Goal: Information Seeking & Learning: Check status

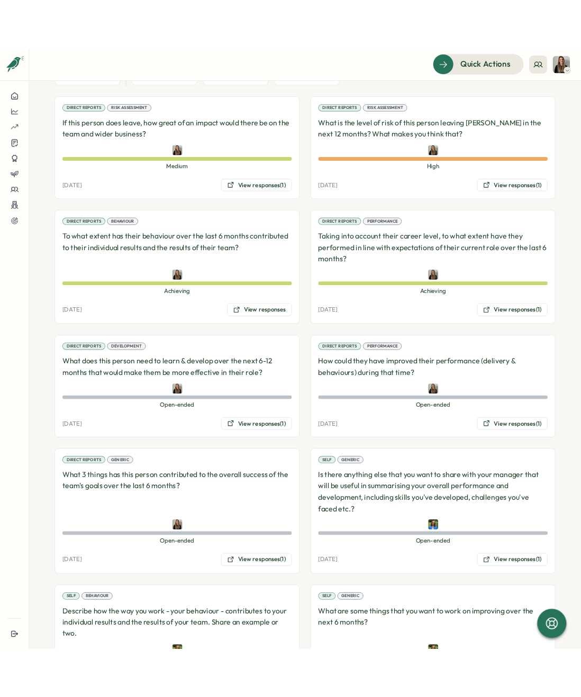
scroll to position [726, 0]
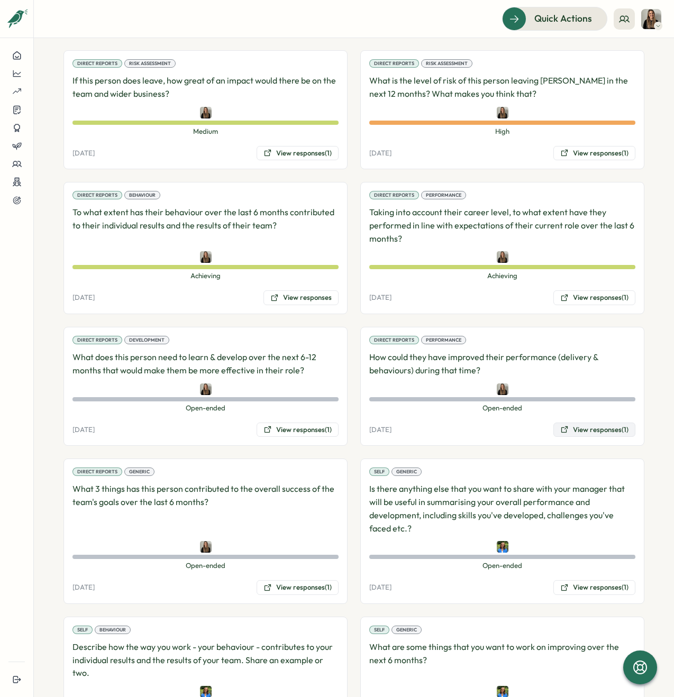
click at [594, 423] on button "View responses (1)" at bounding box center [594, 430] width 82 height 15
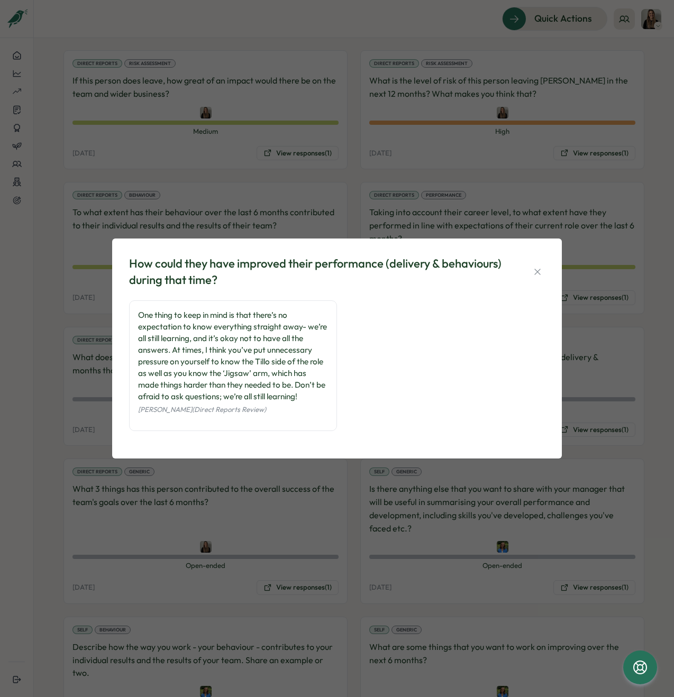
click at [535, 271] on icon "button" at bounding box center [537, 272] width 11 height 11
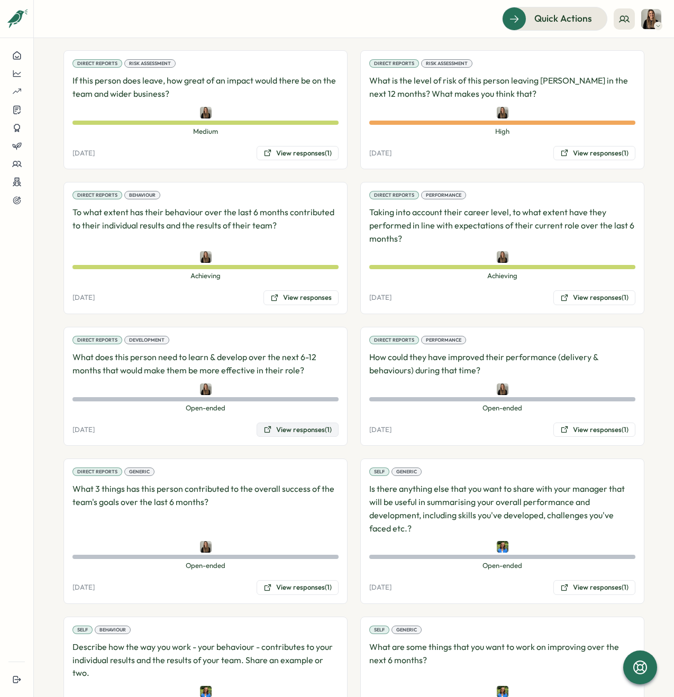
click at [310, 423] on button "View responses (1)" at bounding box center [297, 430] width 82 height 15
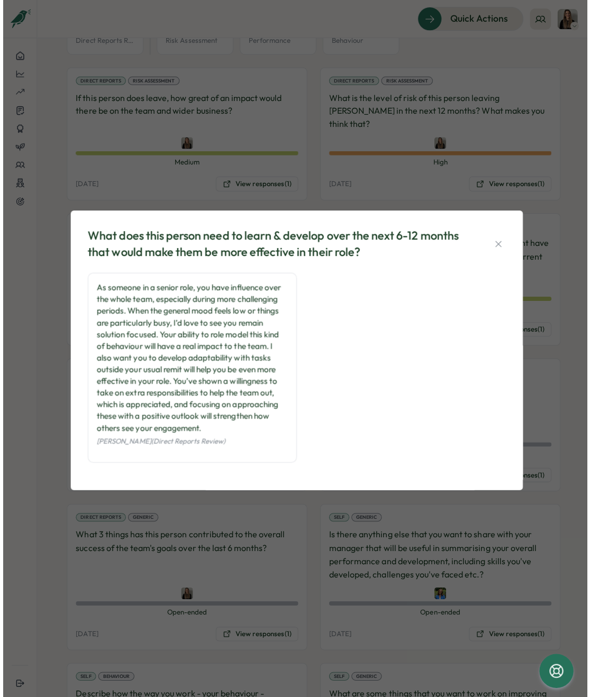
scroll to position [749, 0]
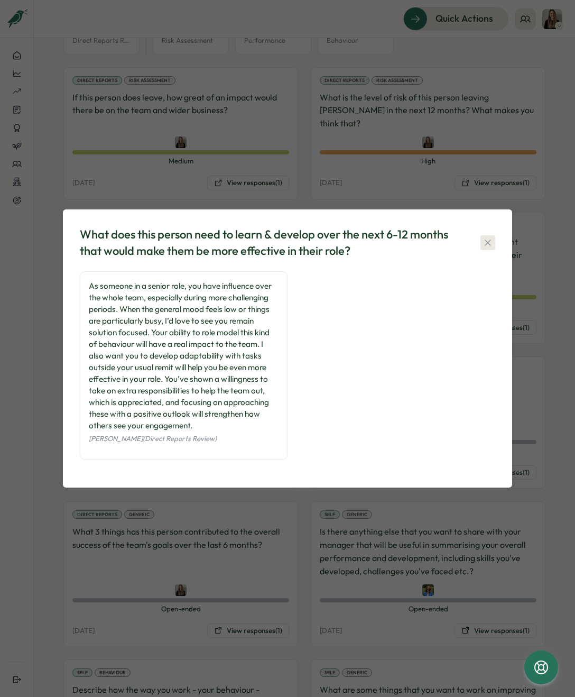
click at [491, 244] on icon "button" at bounding box center [488, 242] width 11 height 11
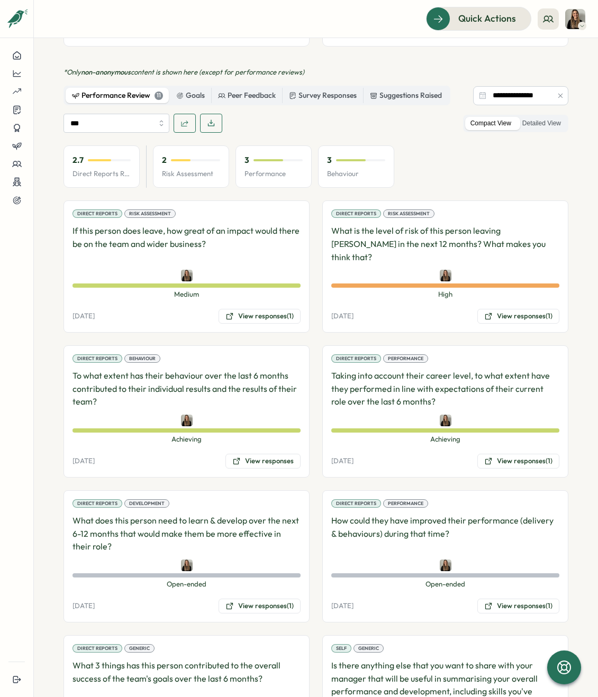
scroll to position [585, 0]
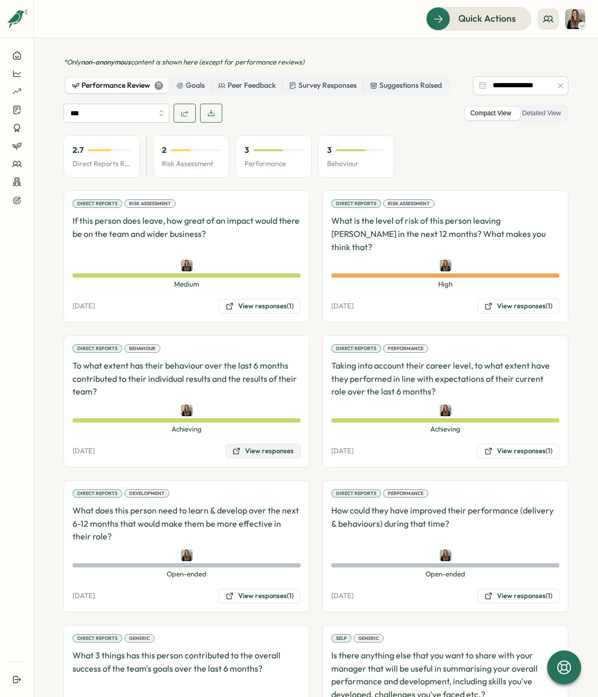
click at [271, 444] on button "View responses" at bounding box center [262, 451] width 75 height 15
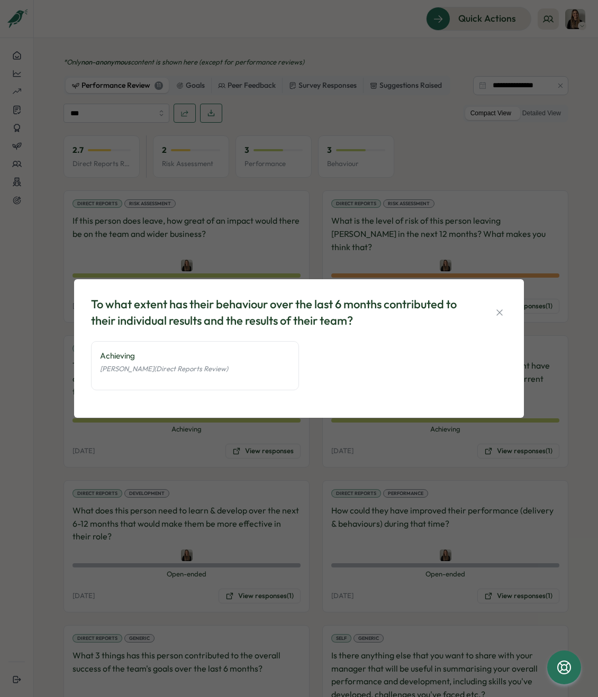
drag, startPoint x: 494, startPoint y: 309, endPoint x: 505, endPoint y: 318, distance: 13.5
click at [494, 309] on icon "button" at bounding box center [499, 312] width 11 height 11
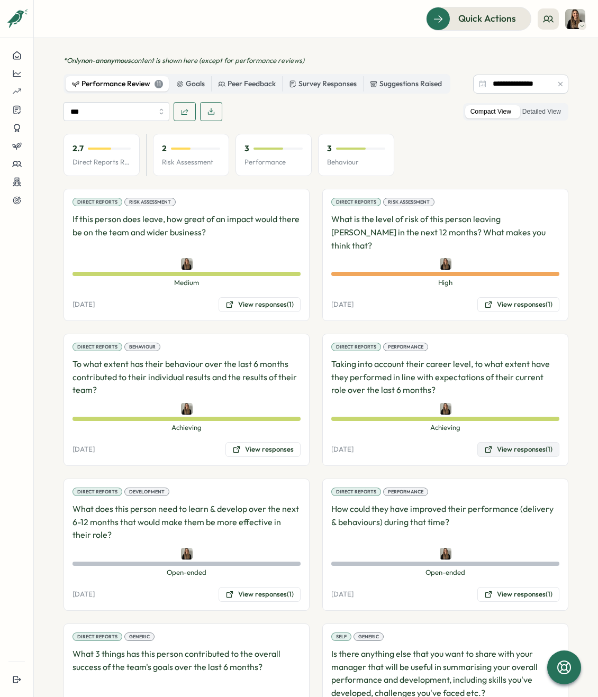
click at [517, 442] on button "View responses (1)" at bounding box center [518, 449] width 82 height 15
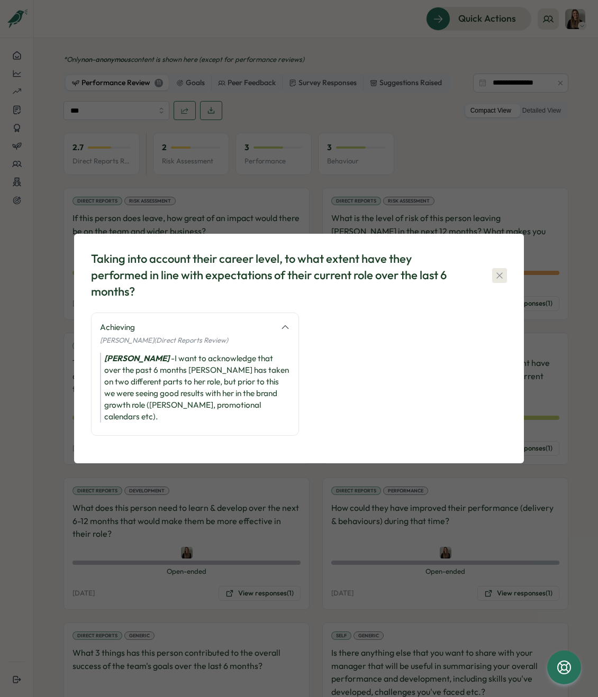
click at [503, 281] on icon "button" at bounding box center [499, 275] width 11 height 11
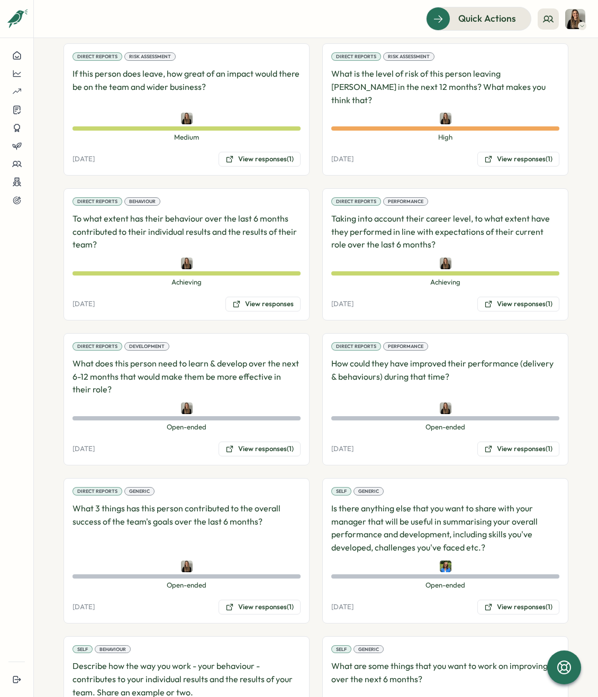
scroll to position [734, 0]
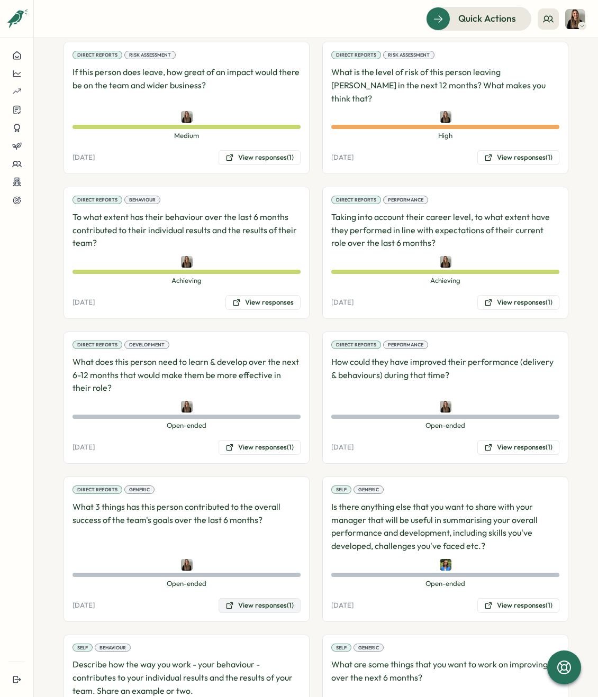
click at [258, 598] on button "View responses (1)" at bounding box center [259, 605] width 82 height 15
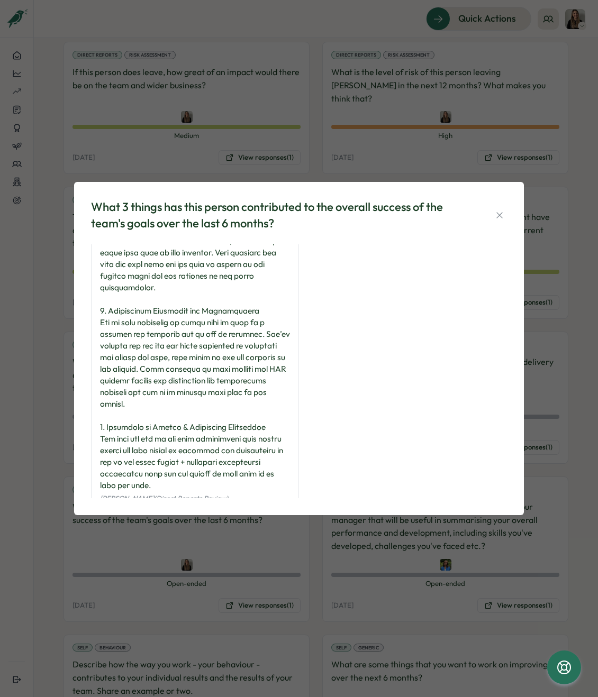
scroll to position [120, 0]
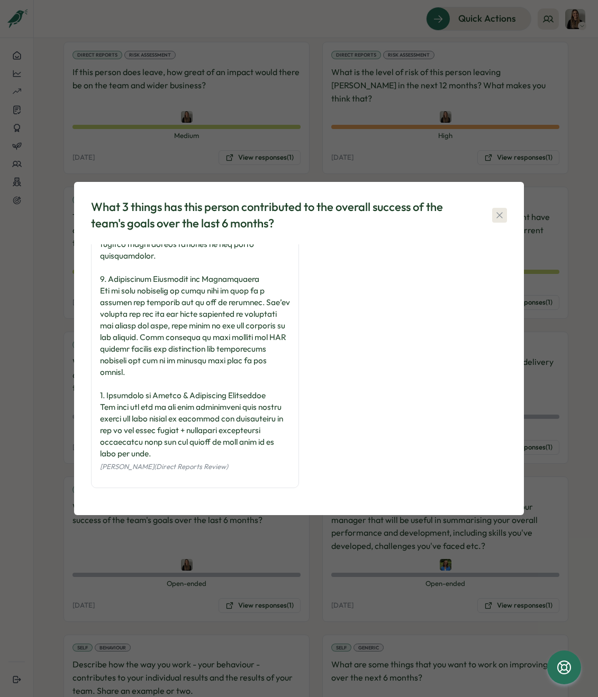
click at [496, 216] on icon "button" at bounding box center [499, 215] width 11 height 11
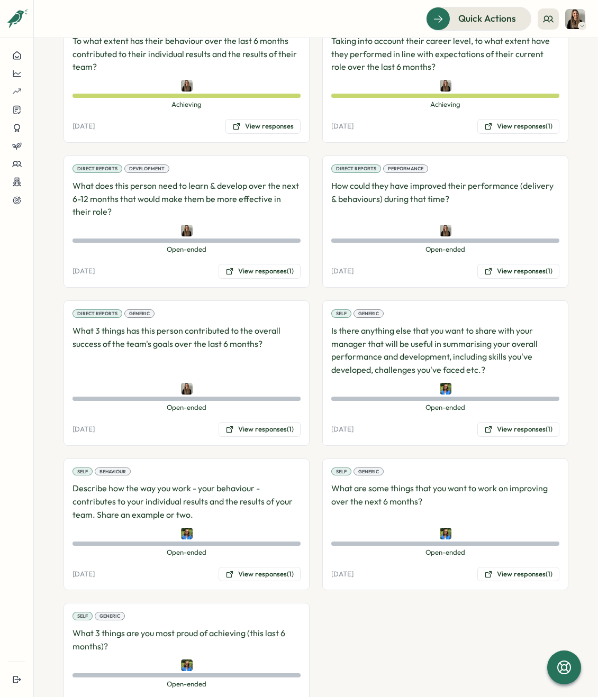
scroll to position [924, 0]
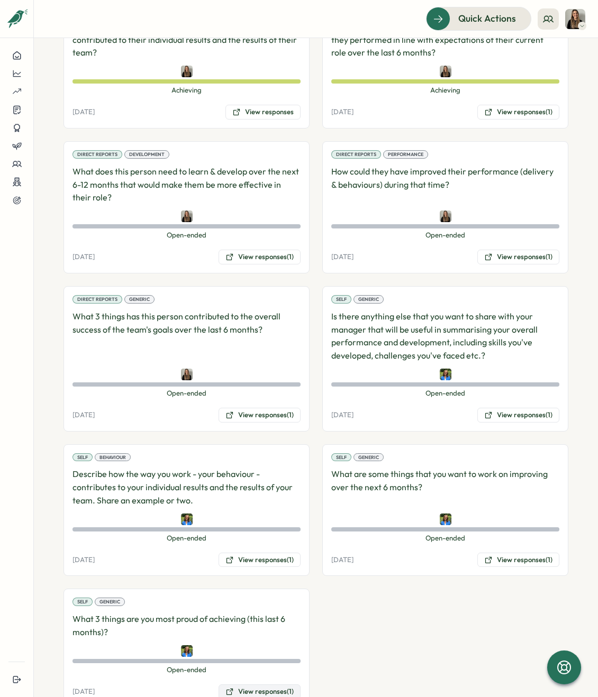
click at [273, 684] on button "View responses (1)" at bounding box center [259, 691] width 82 height 15
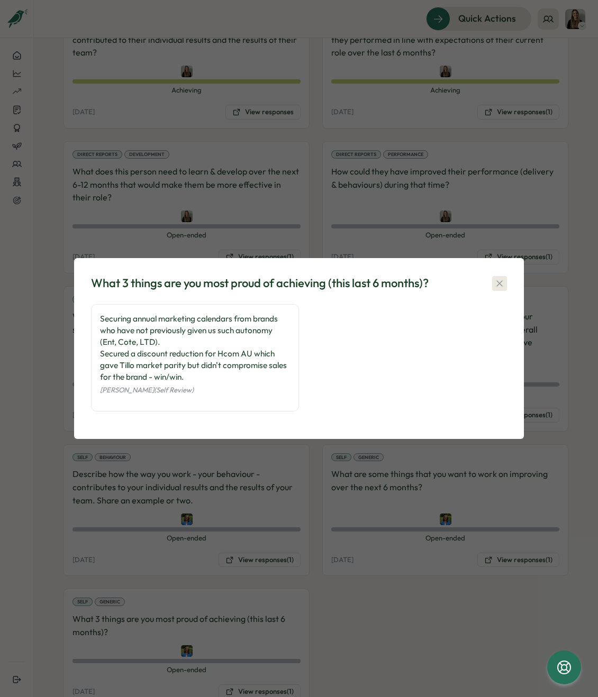
click at [500, 283] on icon "button" at bounding box center [499, 283] width 11 height 11
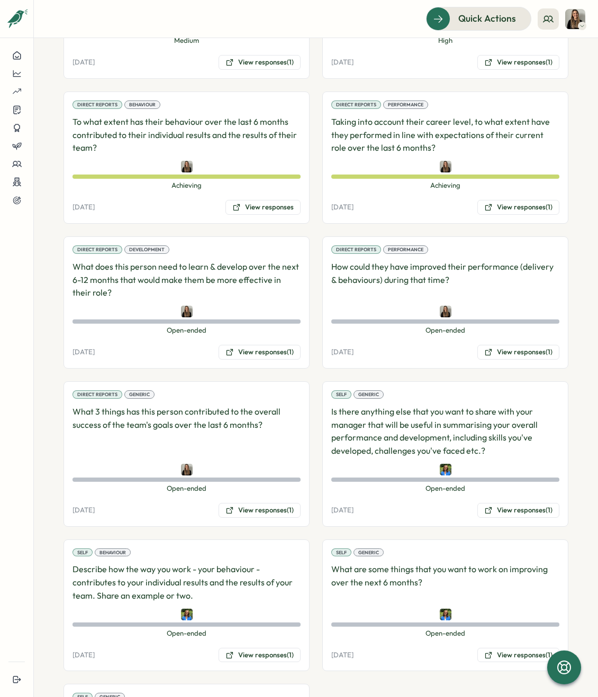
scroll to position [826, 0]
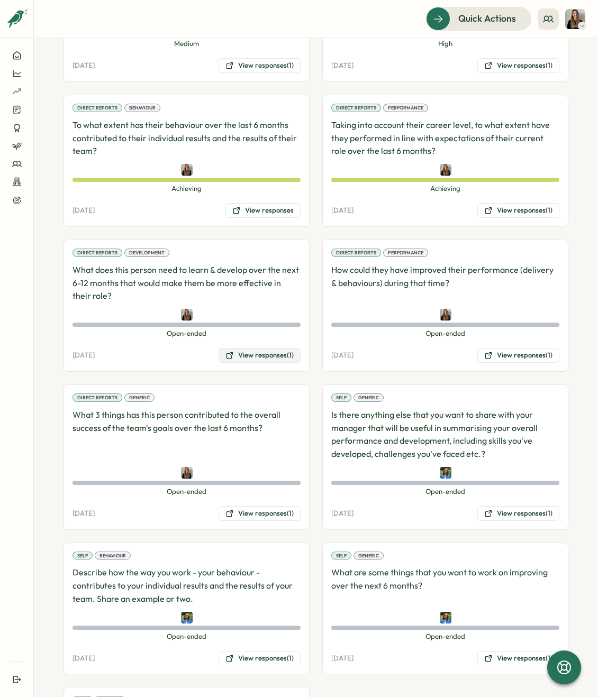
click at [255, 348] on button "View responses (1)" at bounding box center [259, 355] width 82 height 15
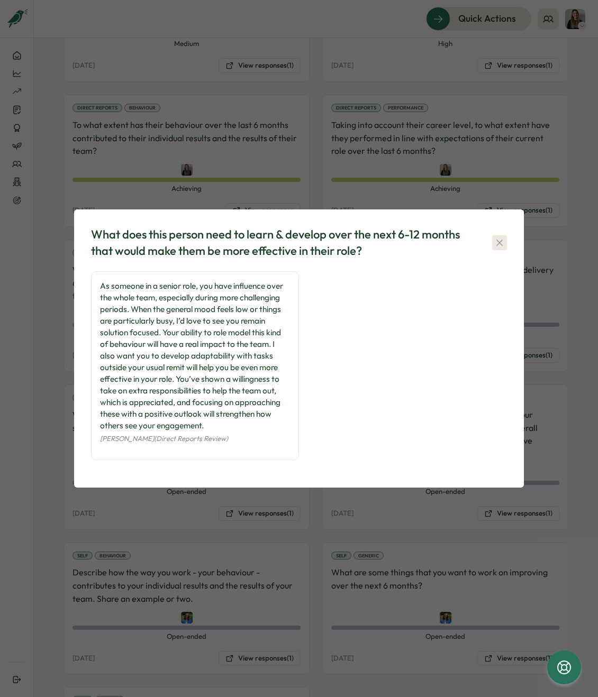
click at [496, 247] on icon "button" at bounding box center [499, 242] width 11 height 11
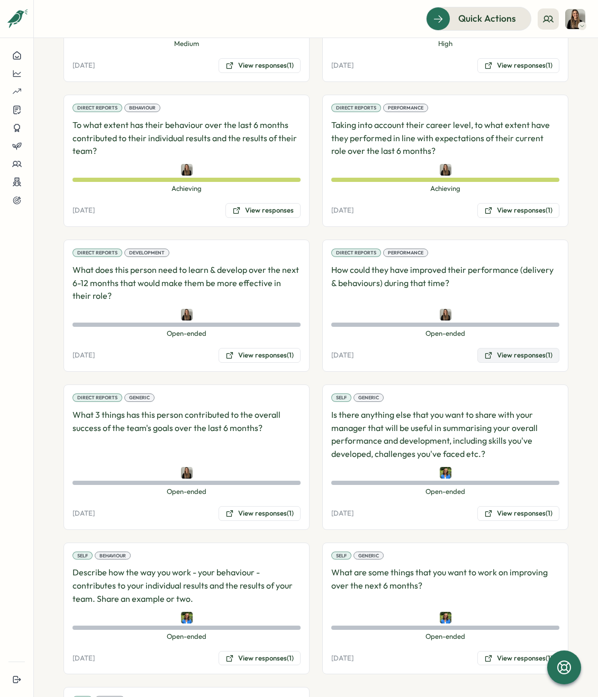
click at [514, 348] on button "View responses (1)" at bounding box center [518, 355] width 82 height 15
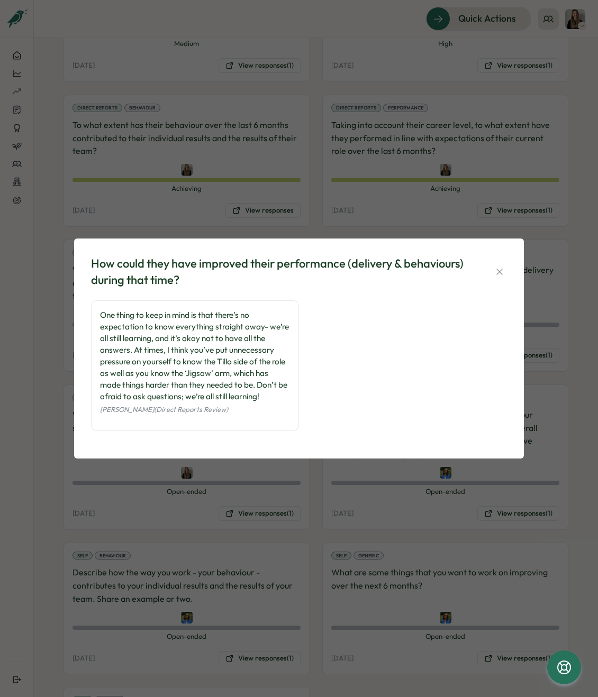
click at [502, 277] on button "button" at bounding box center [499, 271] width 15 height 15
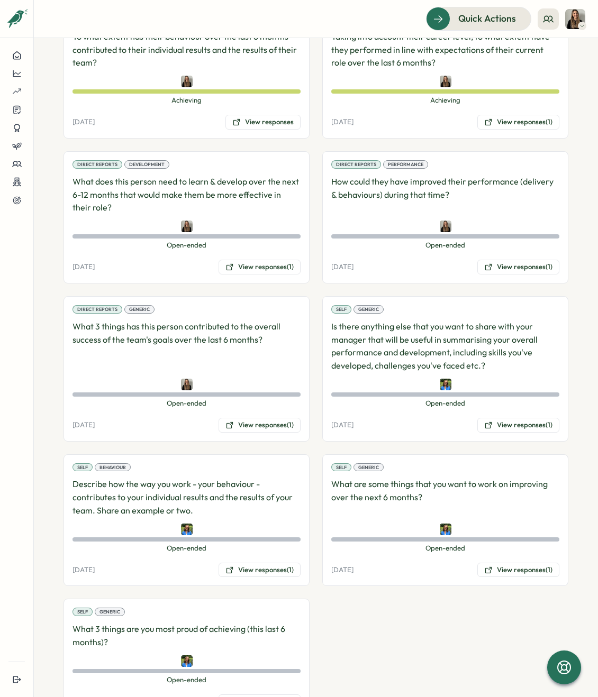
scroll to position [924, 0]
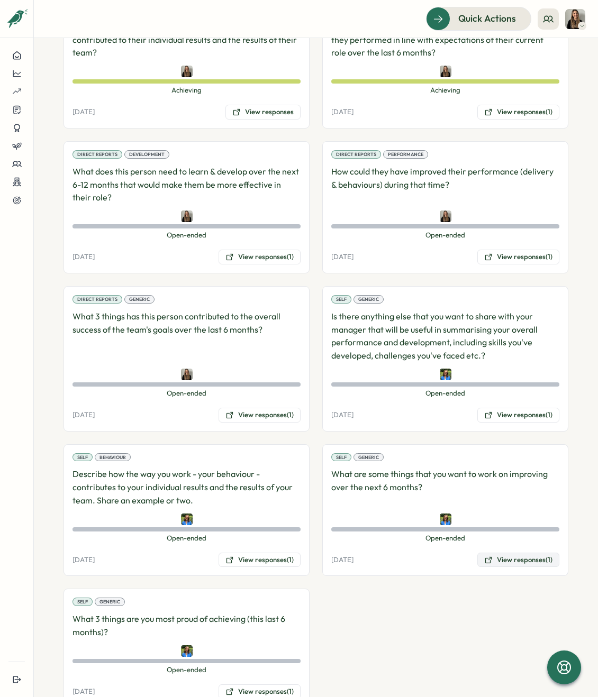
click at [511, 553] on button "View responses (1)" at bounding box center [518, 560] width 82 height 15
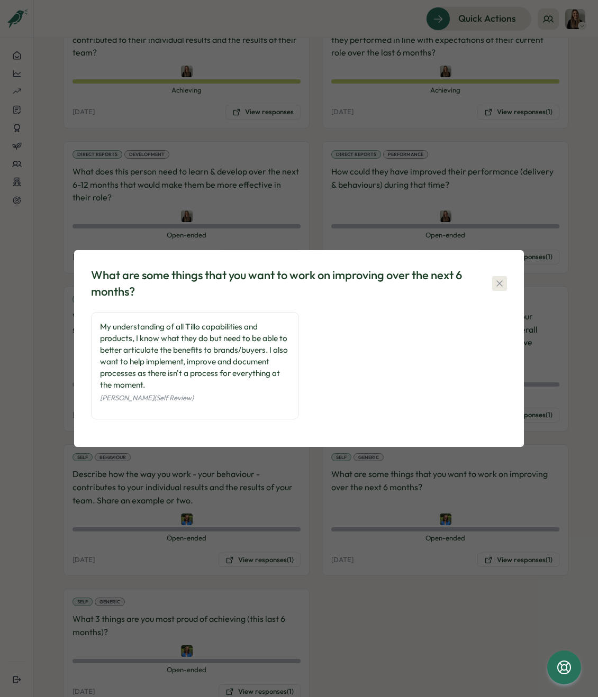
click at [502, 284] on icon "button" at bounding box center [499, 283] width 11 height 11
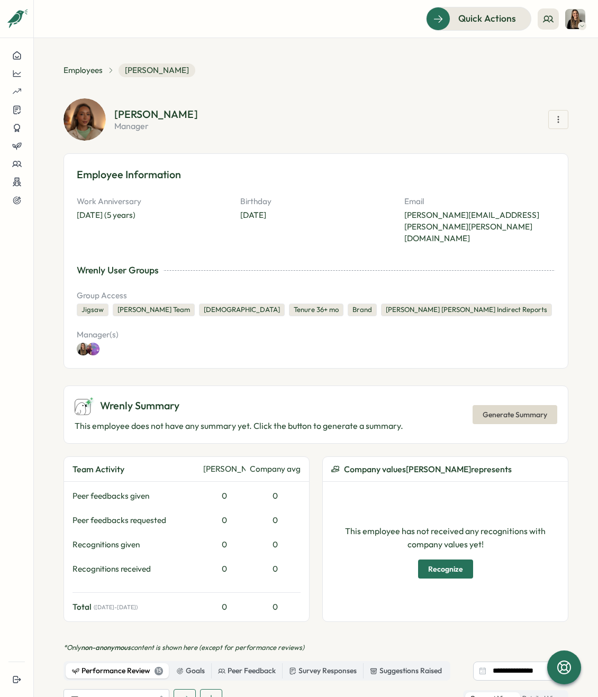
click at [576, 21] on img at bounding box center [575, 19] width 20 height 20
click at [475, 67] on div "Employees Emily Cherrett" at bounding box center [315, 70] width 505 height 14
click at [22, 57] on div at bounding box center [16, 56] width 16 height 10
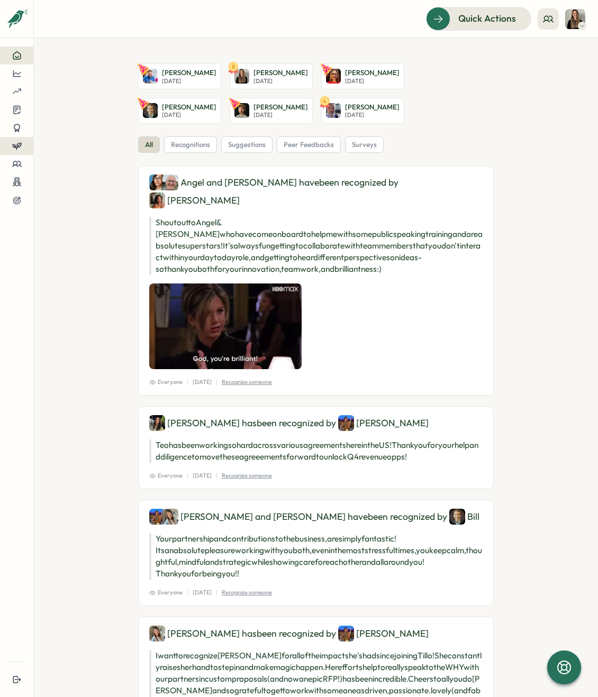
click at [24, 147] on div at bounding box center [16, 146] width 16 height 10
click at [68, 155] on div "Insights" at bounding box center [67, 156] width 30 height 12
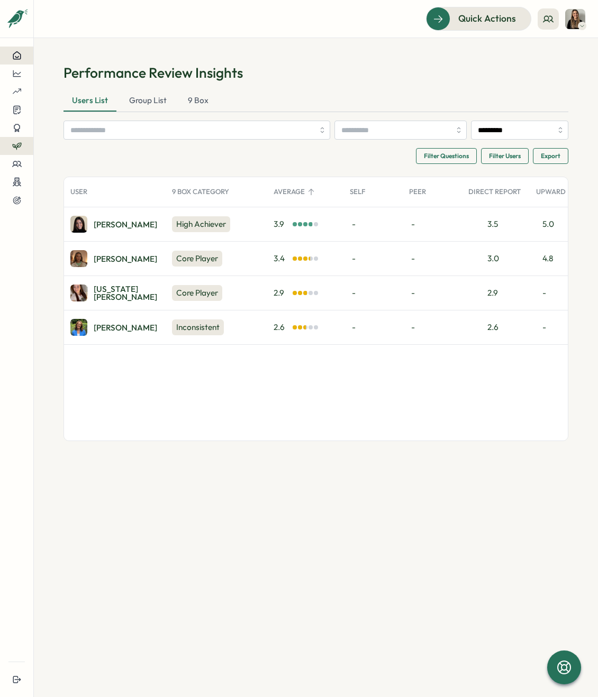
click at [14, 54] on icon at bounding box center [17, 56] width 10 height 10
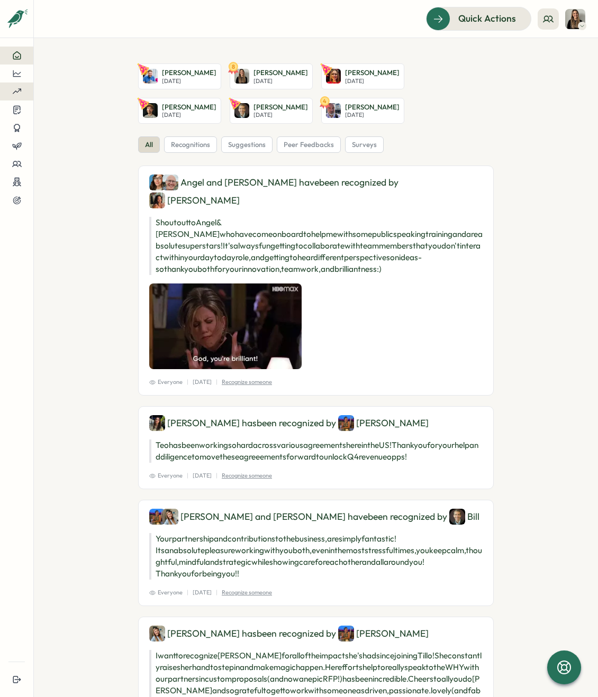
click at [18, 93] on icon at bounding box center [17, 92] width 10 height 10
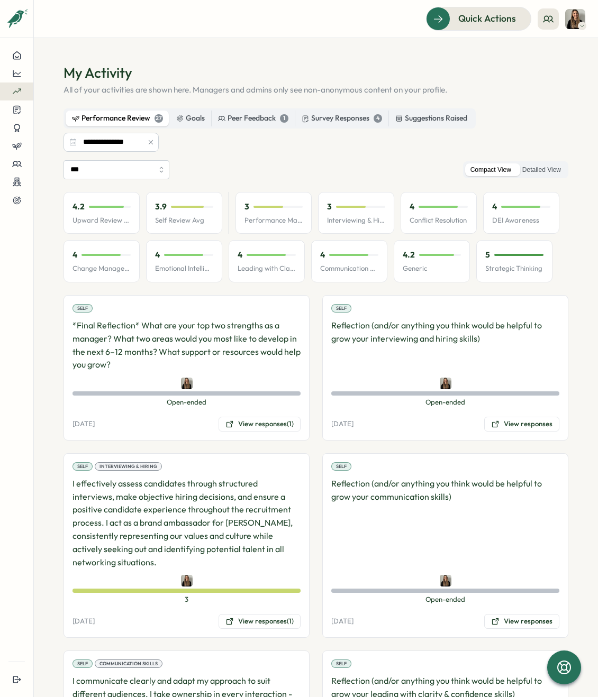
click at [118, 218] on p "Upward Review Avg" at bounding box center [101, 221] width 58 height 10
click at [111, 204] on div "4.2" at bounding box center [101, 207] width 58 height 12
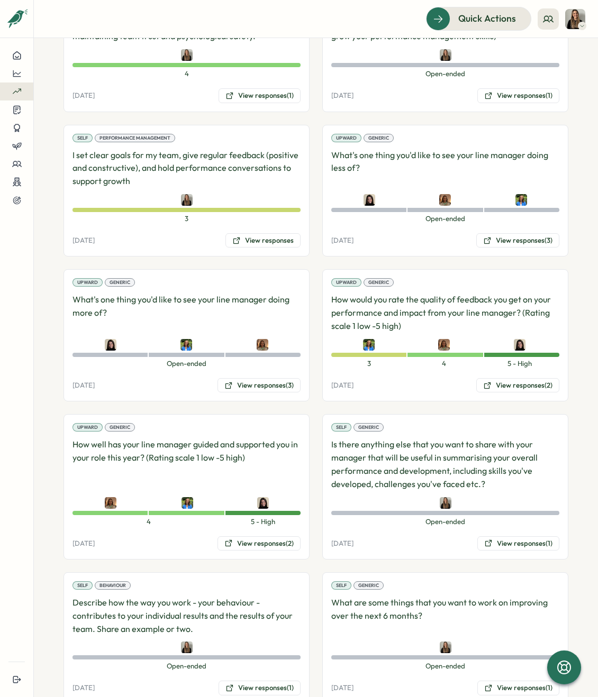
scroll to position [1691, 0]
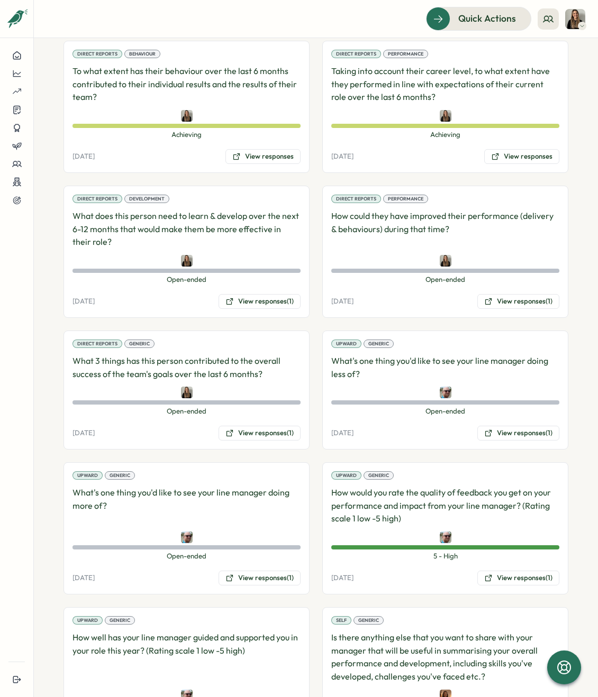
scroll to position [861, 0]
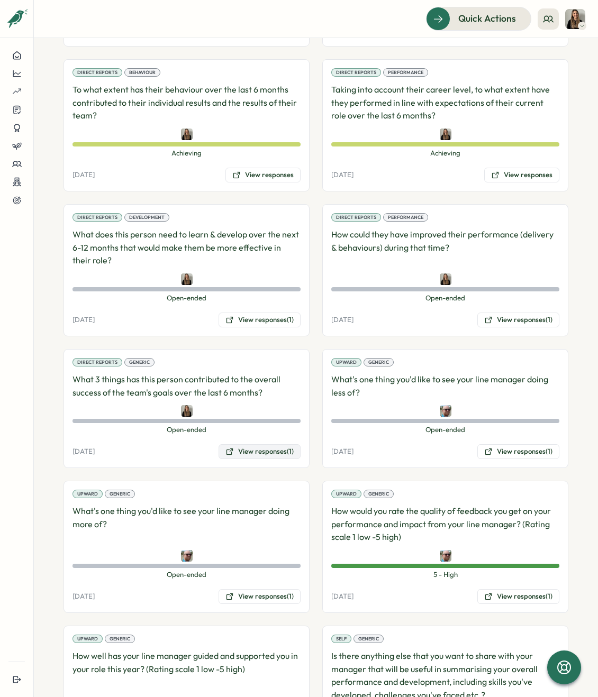
click at [268, 444] on button "View responses (1)" at bounding box center [259, 451] width 82 height 15
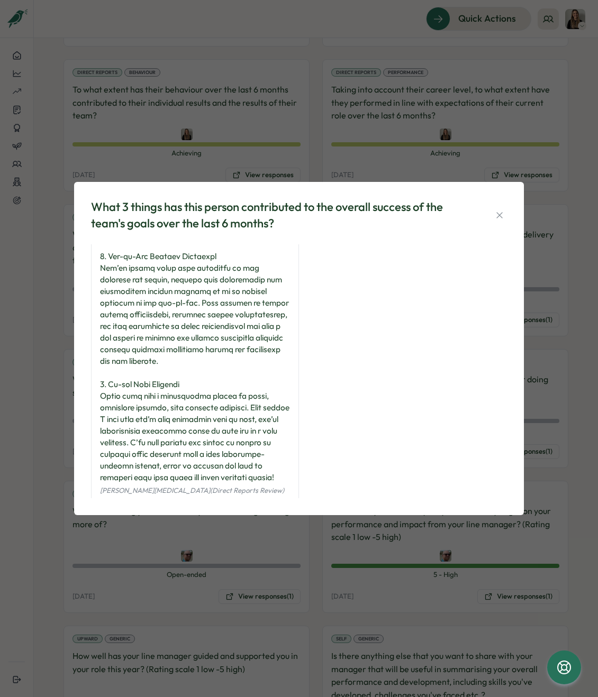
scroll to position [143, 0]
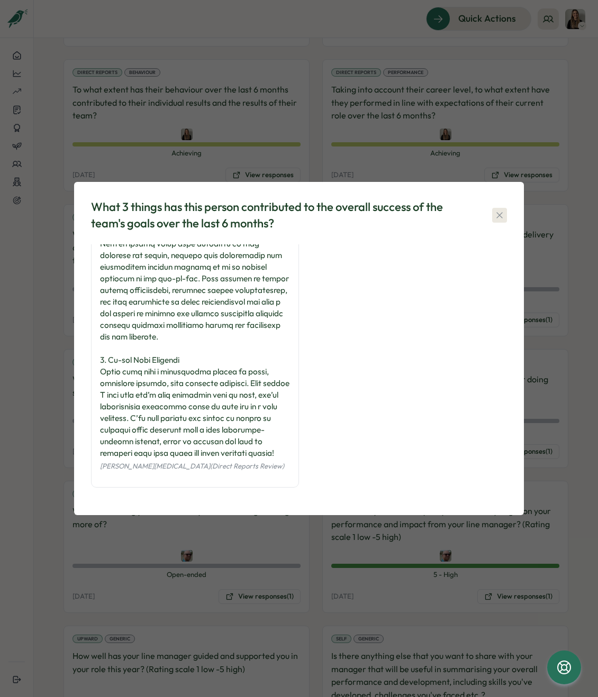
click at [503, 214] on icon "button" at bounding box center [499, 215] width 11 height 11
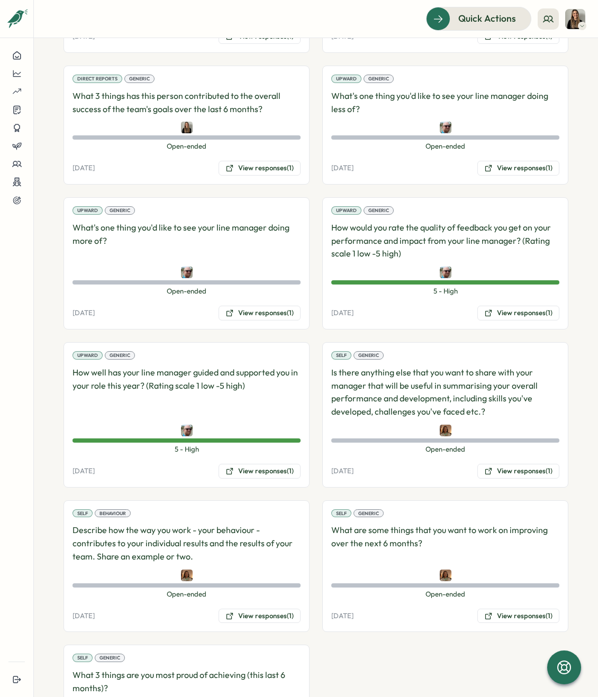
scroll to position [1201, 0]
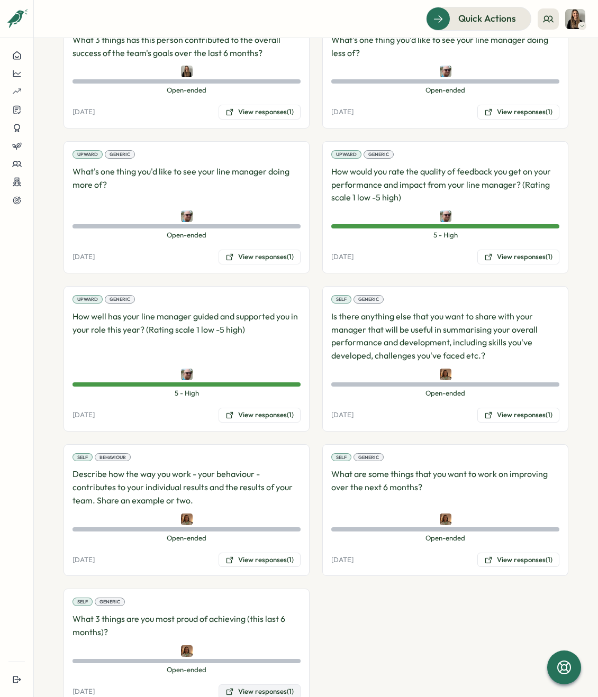
click at [234, 684] on button "View responses (1)" at bounding box center [259, 691] width 82 height 15
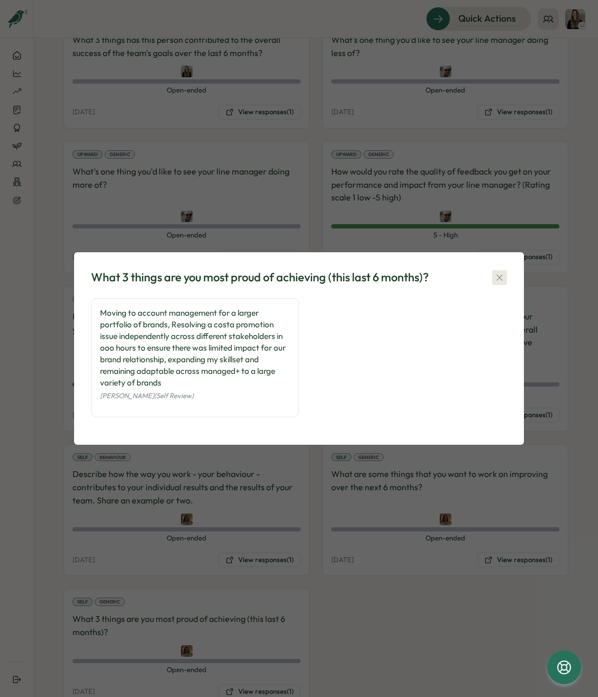
click at [502, 279] on icon "button" at bounding box center [499, 277] width 11 height 11
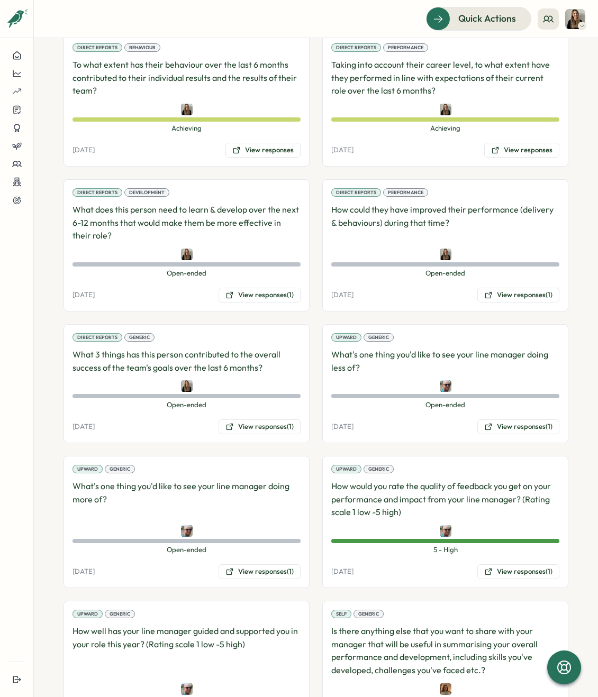
scroll to position [811, 0]
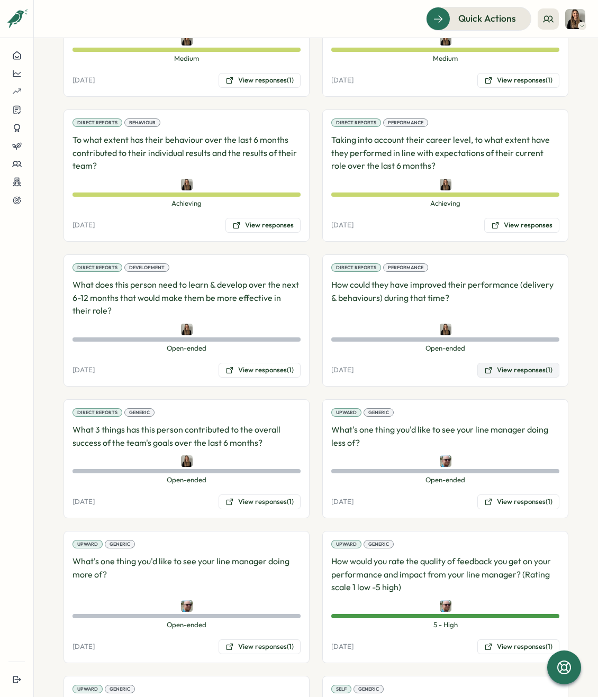
click at [508, 363] on button "View responses (1)" at bounding box center [518, 370] width 82 height 15
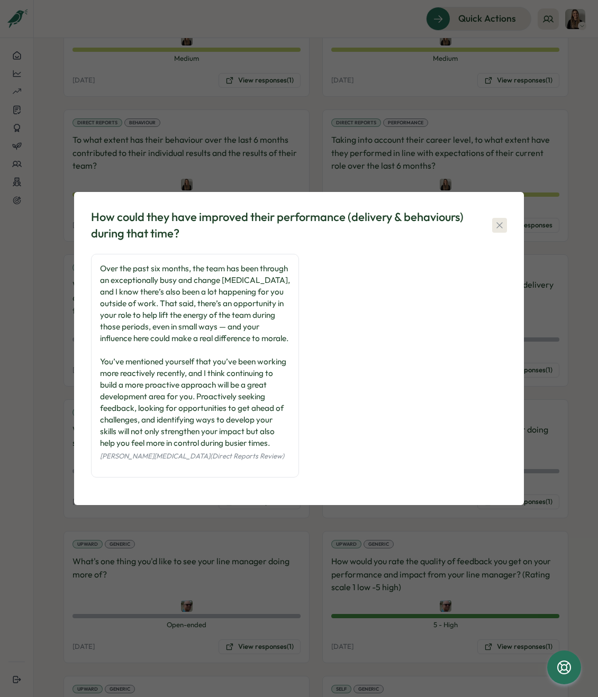
click at [505, 223] on button "button" at bounding box center [499, 225] width 15 height 15
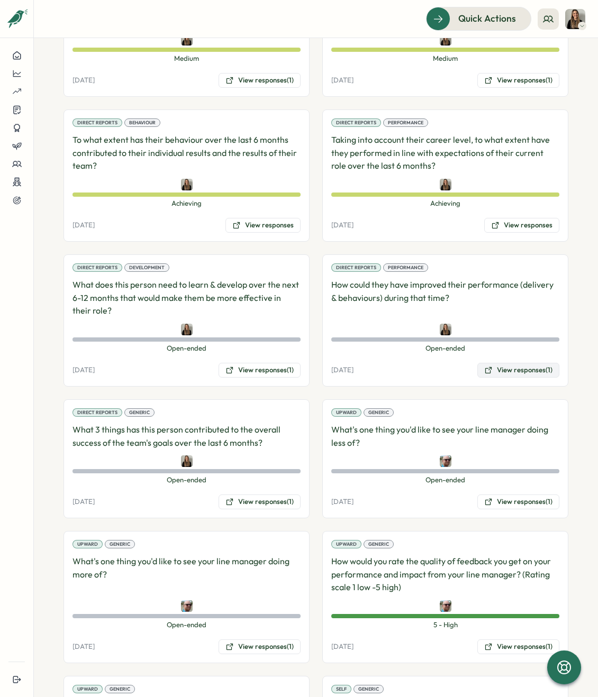
click at [512, 363] on button "View responses (1)" at bounding box center [518, 370] width 82 height 15
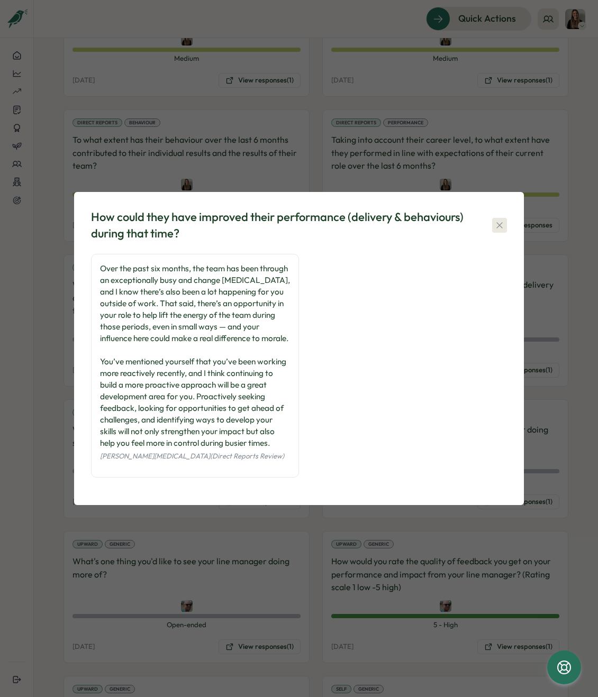
click at [492, 222] on button "button" at bounding box center [499, 225] width 15 height 15
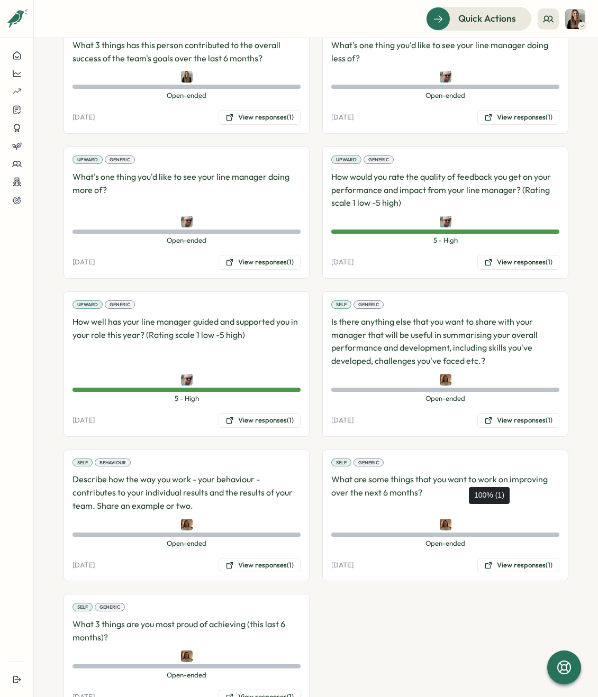
scroll to position [1201, 0]
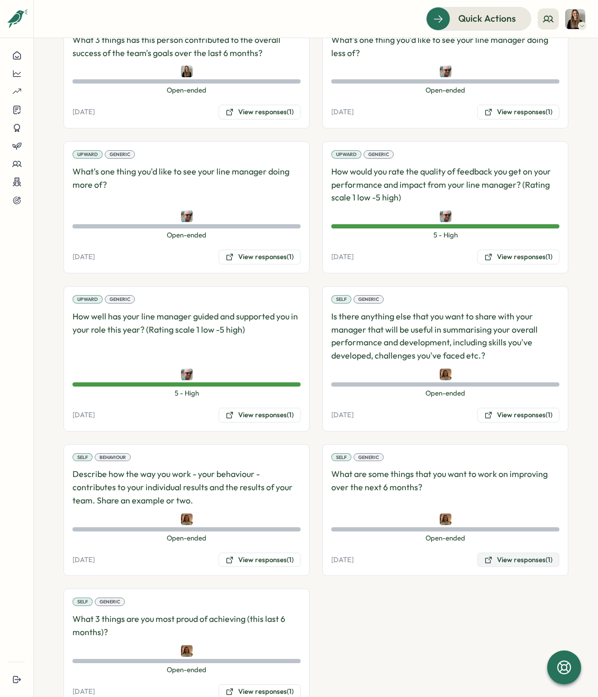
click at [490, 553] on button "View responses (1)" at bounding box center [518, 560] width 82 height 15
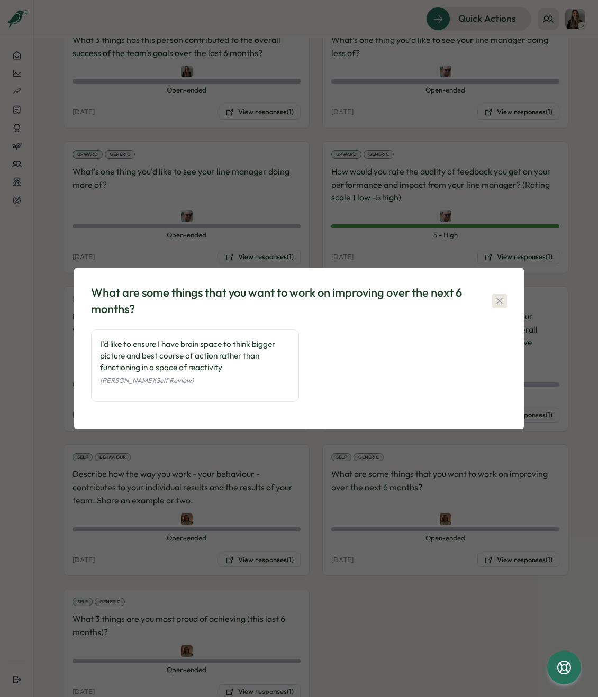
click at [496, 299] on icon "button" at bounding box center [499, 301] width 11 height 11
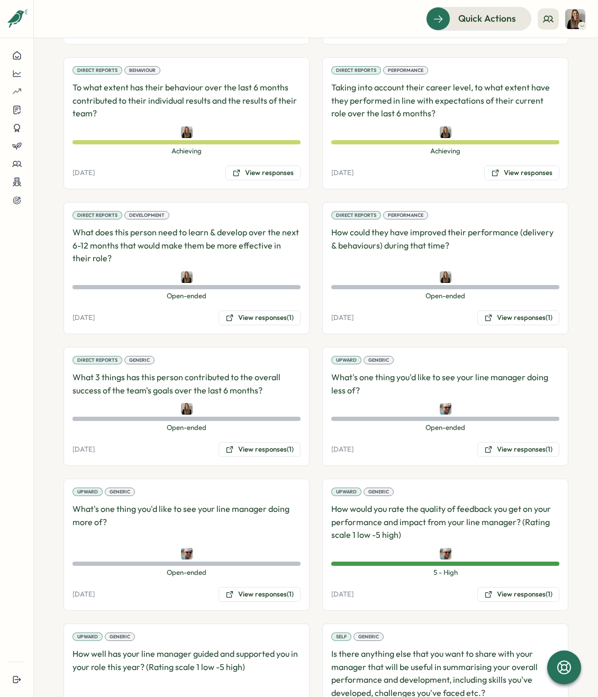
scroll to position [852, 0]
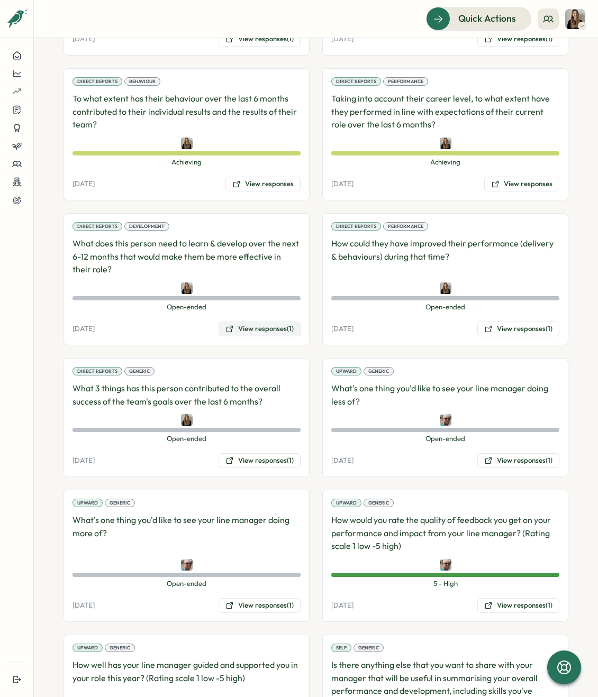
click at [259, 322] on button "View responses (1)" at bounding box center [259, 329] width 82 height 15
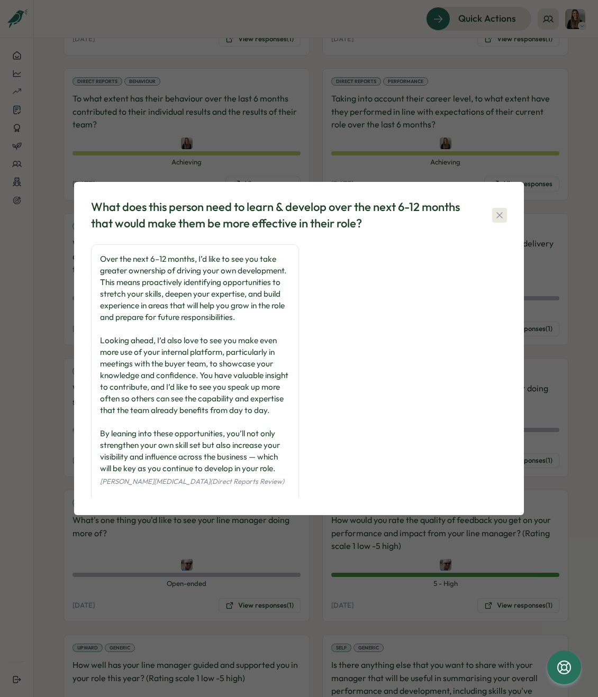
click at [498, 215] on icon "button" at bounding box center [499, 215] width 6 height 6
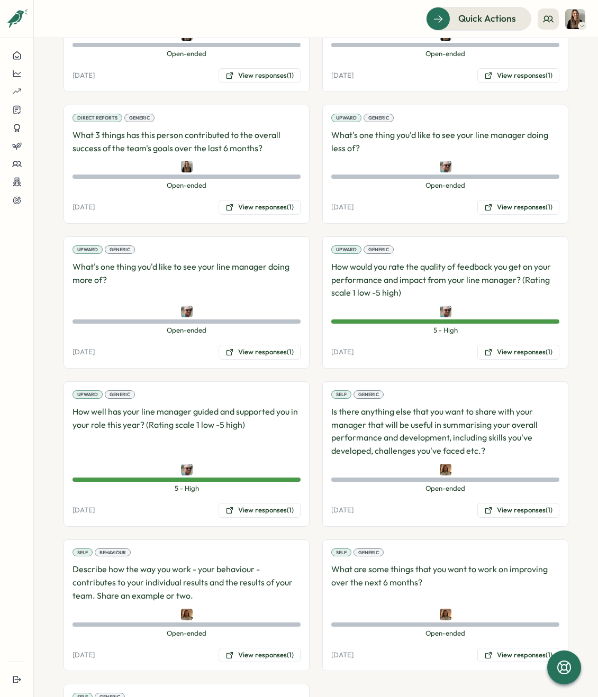
scroll to position [1107, 0]
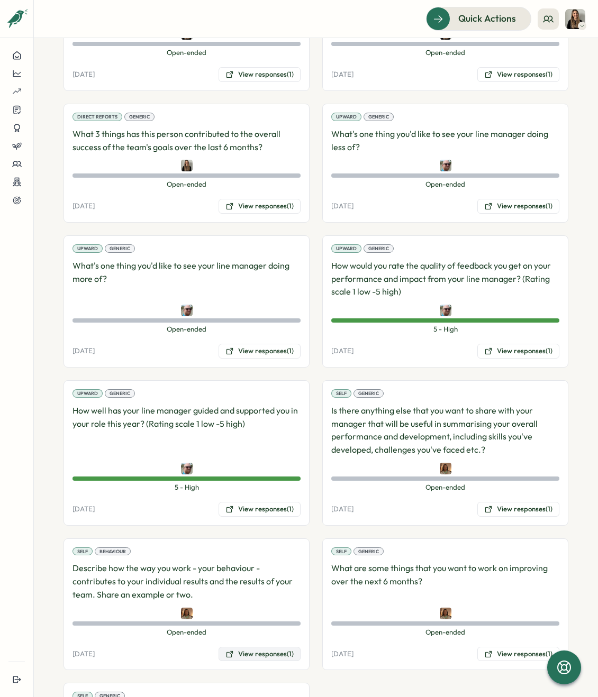
click at [256, 647] on button "View responses (1)" at bounding box center [259, 654] width 82 height 15
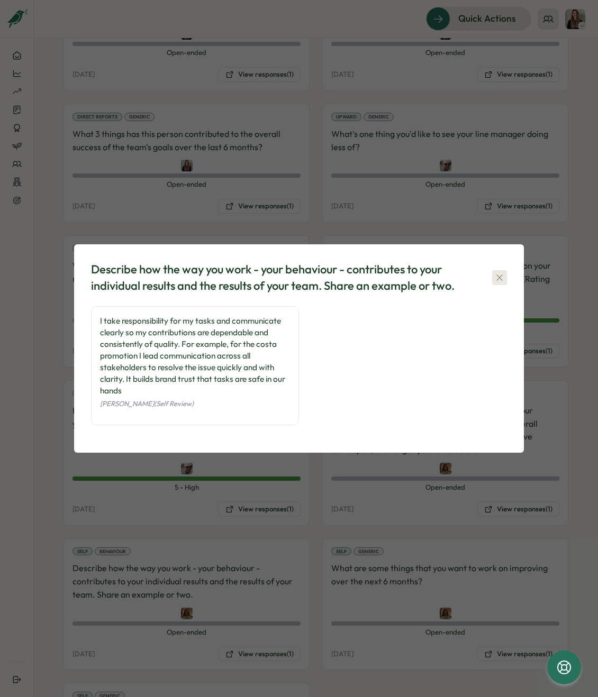
click at [501, 279] on icon "button" at bounding box center [499, 277] width 6 height 6
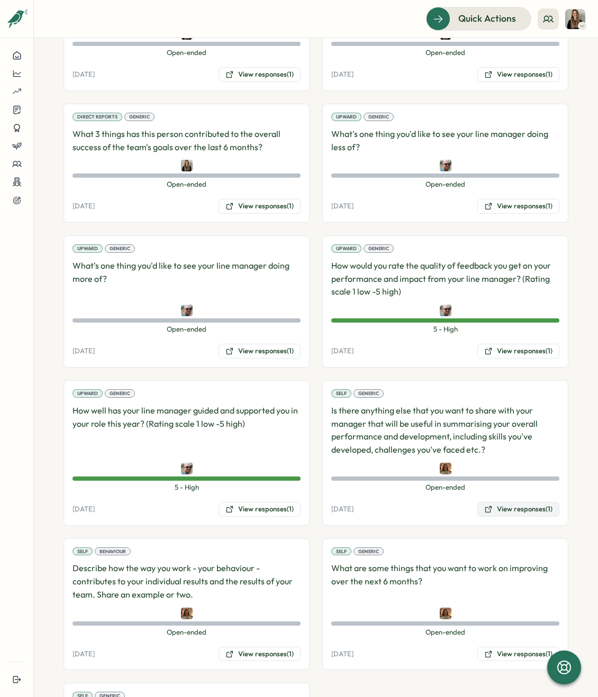
click at [513, 502] on button "View responses (1)" at bounding box center [518, 509] width 82 height 15
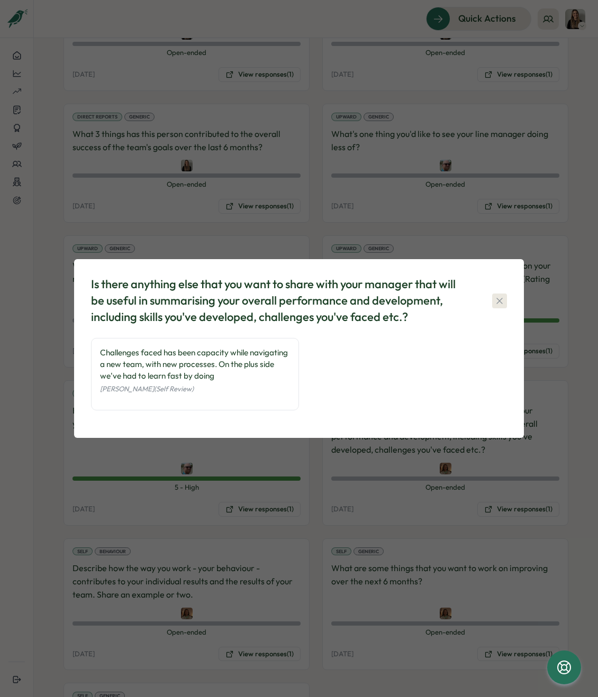
click at [500, 300] on icon "button" at bounding box center [499, 301] width 11 height 11
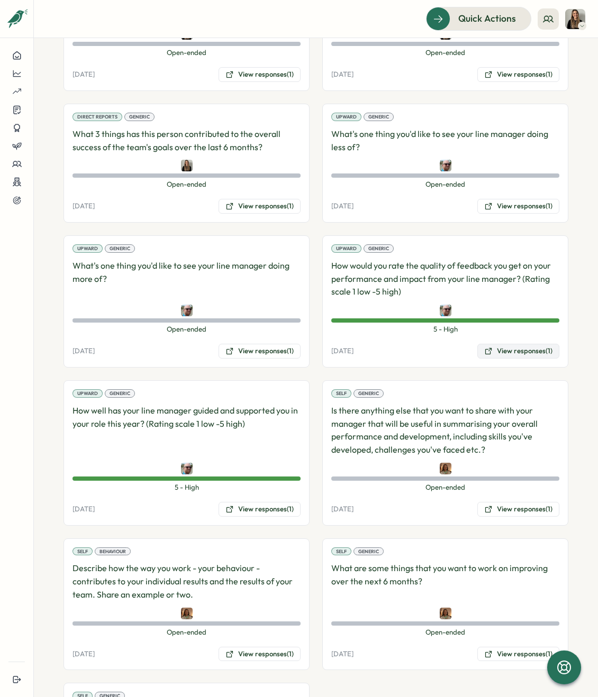
click at [500, 344] on button "View responses (1)" at bounding box center [518, 351] width 82 height 15
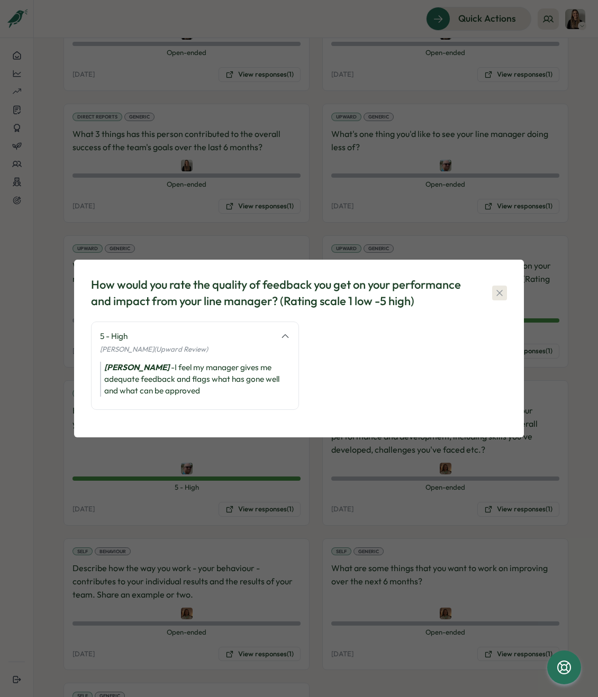
click at [498, 295] on icon "button" at bounding box center [499, 293] width 11 height 11
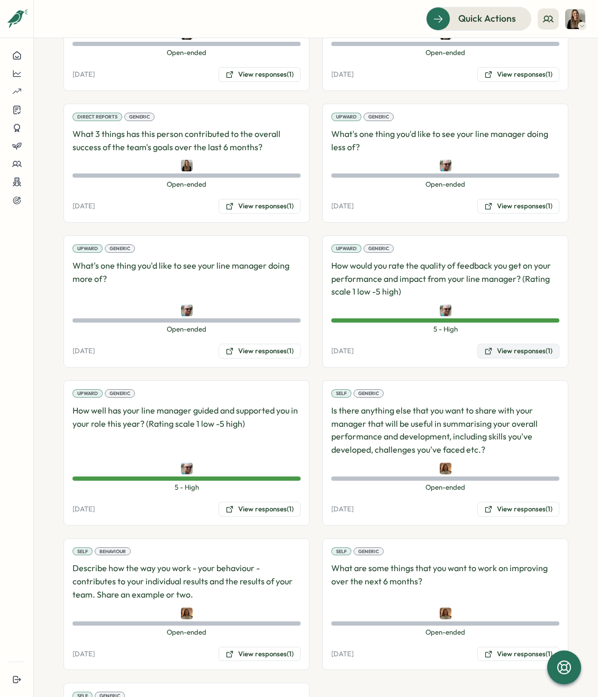
click at [519, 344] on button "View responses (1)" at bounding box center [518, 351] width 82 height 15
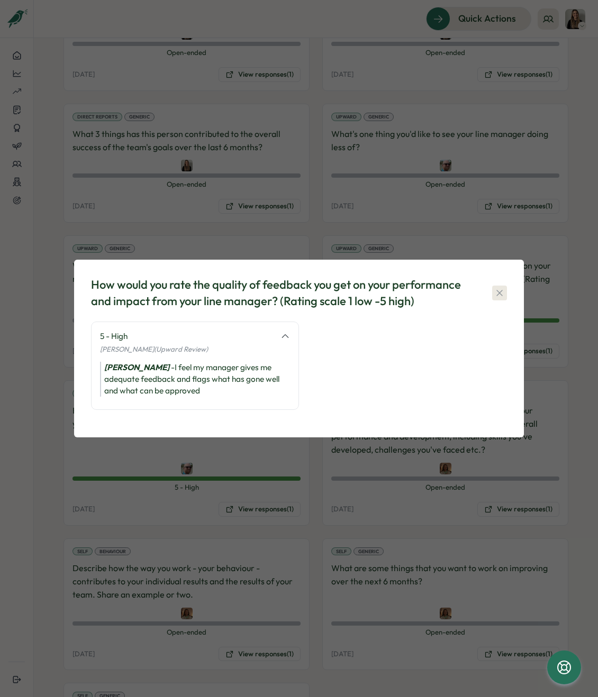
click at [503, 290] on icon "button" at bounding box center [499, 293] width 11 height 11
